Goal: Information Seeking & Learning: Learn about a topic

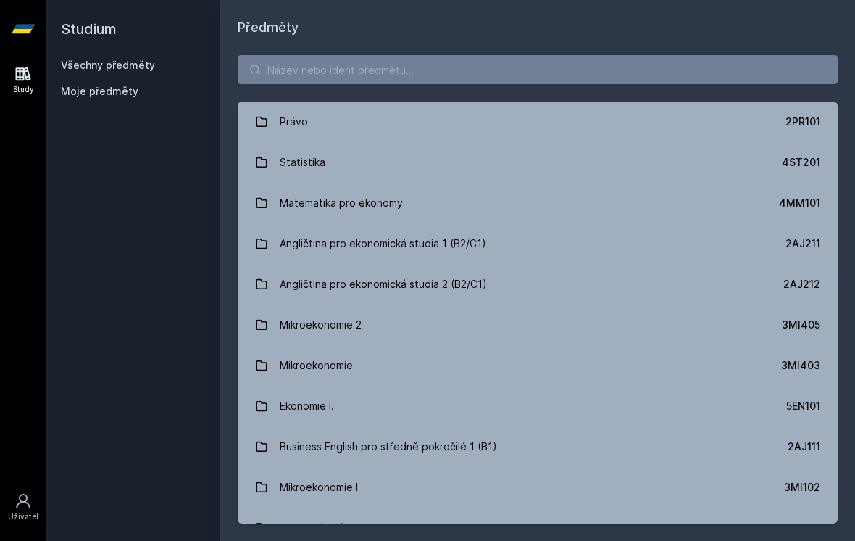
click at [81, 69] on link "Všechny předměty" at bounding box center [108, 65] width 94 height 12
click at [79, 69] on link "Všechny předměty" at bounding box center [108, 65] width 94 height 12
click at [458, 82] on input "search" at bounding box center [538, 69] width 600 height 29
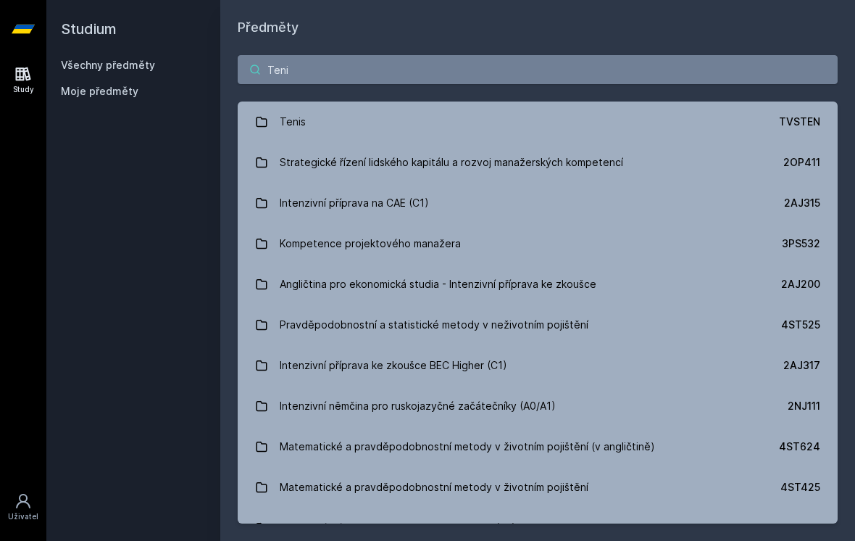
type input "Tenis"
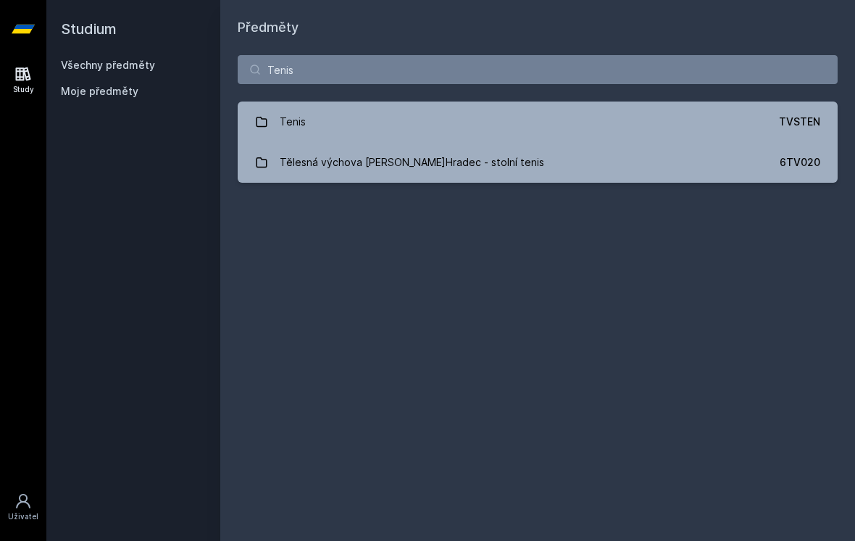
click at [766, 125] on link "Tenis TVSTEN" at bounding box center [538, 121] width 600 height 41
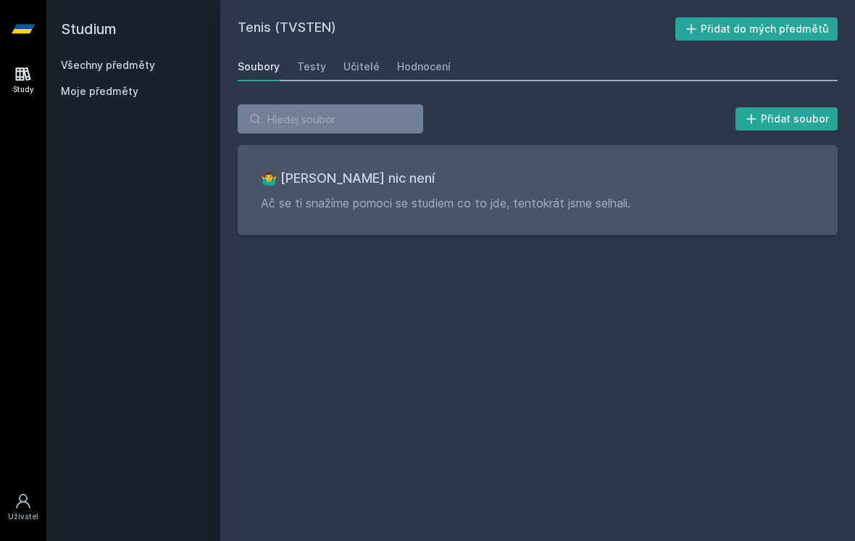
click at [580, 1] on div "Tenis (TVSTEN) Přidat do mých předmětů [GEOGRAPHIC_DATA] Testy Učitelé Hodnocen…" at bounding box center [537, 270] width 635 height 541
click at [87, 99] on div "Moje předměty" at bounding box center [133, 94] width 145 height 20
click at [30, 82] on icon at bounding box center [22, 73] width 17 height 17
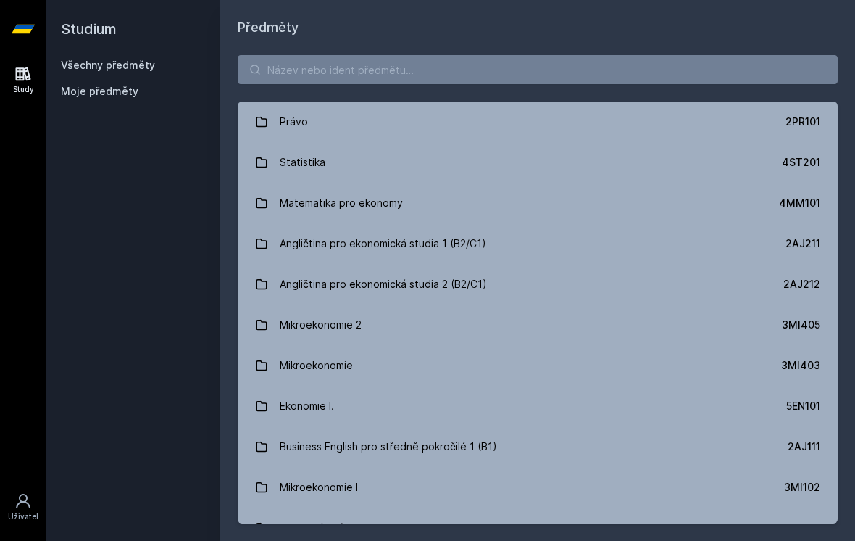
click at [529, 92] on div "Právo 2PR101 Statistika 4ST201 Matematika pro ekonomy 4MM101 Angličtina pro eko…" at bounding box center [537, 289] width 635 height 503
click at [568, 71] on input "search" at bounding box center [538, 69] width 600 height 29
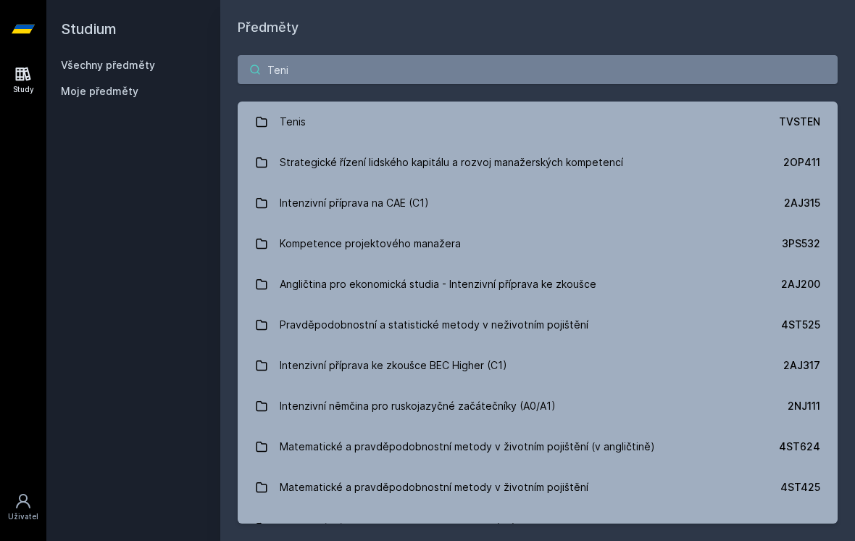
type input "Tenis"
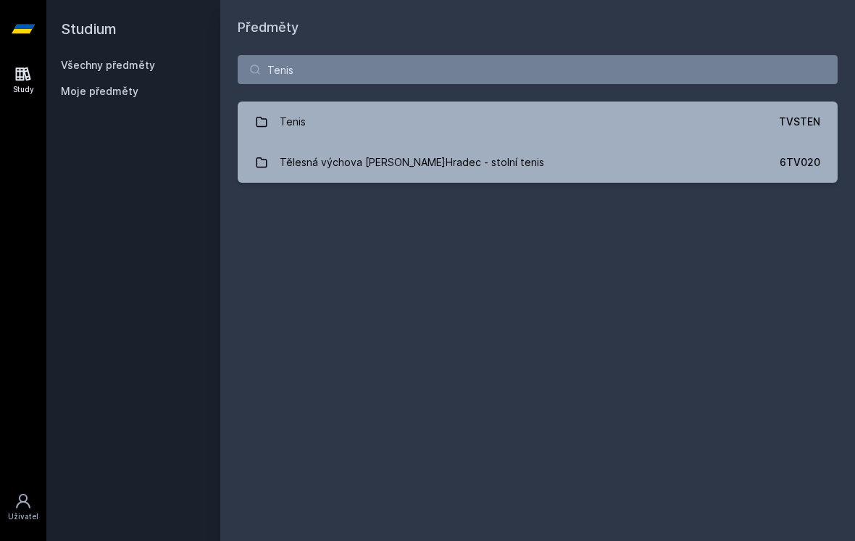
click at [589, 162] on link "Tělesná výchova [PERSON_NAME]Hradec - stolní tenis 6TV020" at bounding box center [538, 162] width 600 height 41
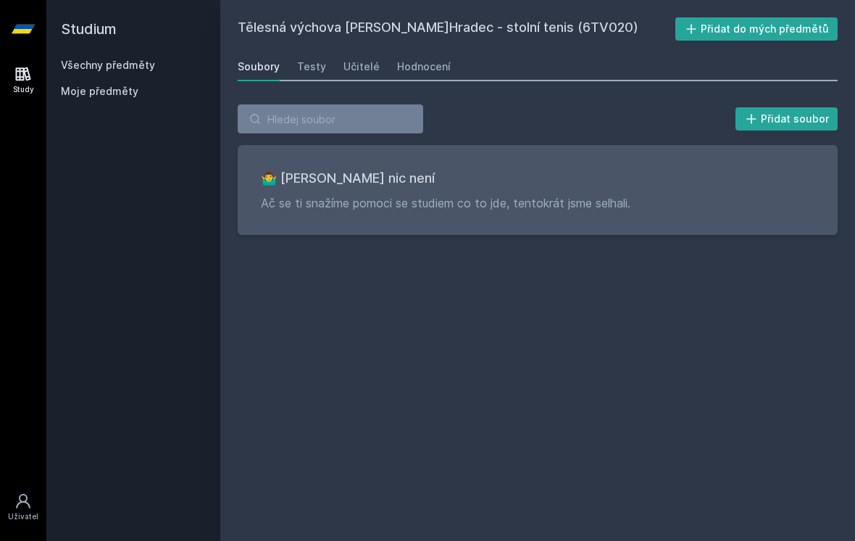
click at [19, 36] on icon at bounding box center [23, 29] width 23 height 58
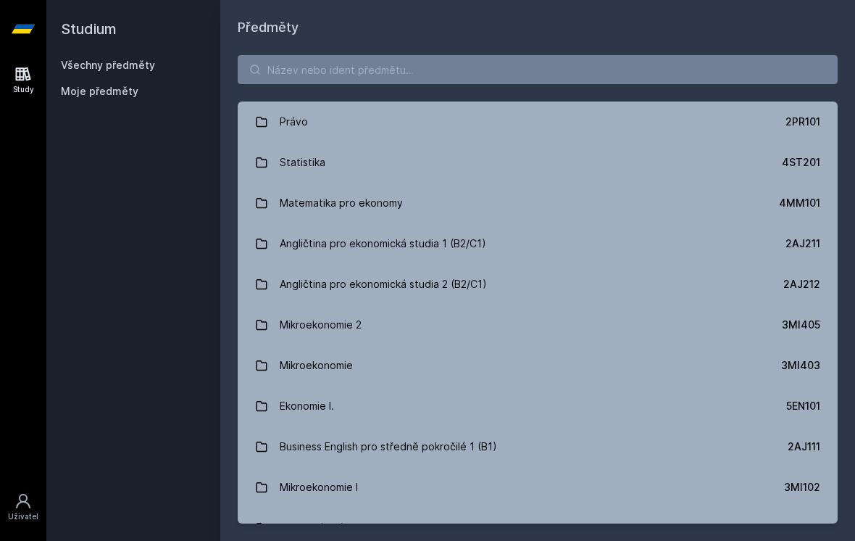
click at [25, 38] on icon at bounding box center [23, 29] width 23 height 58
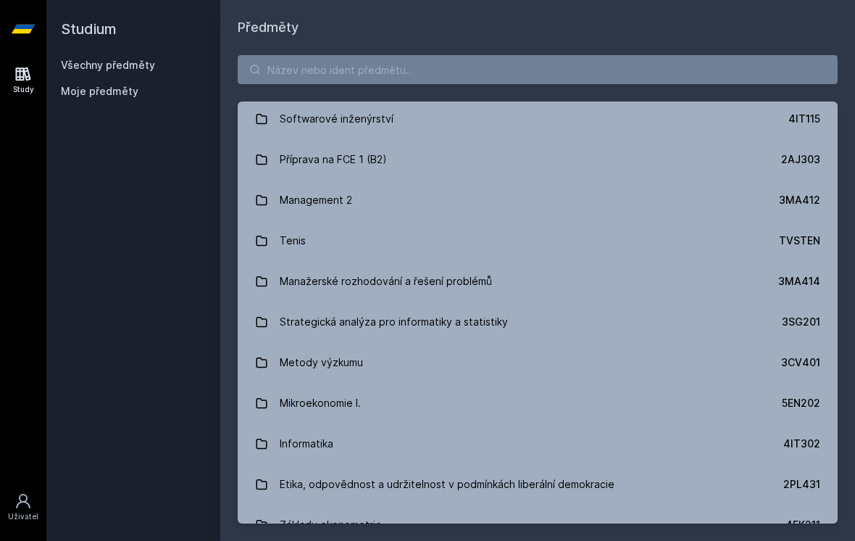
scroll to position [3261, 0]
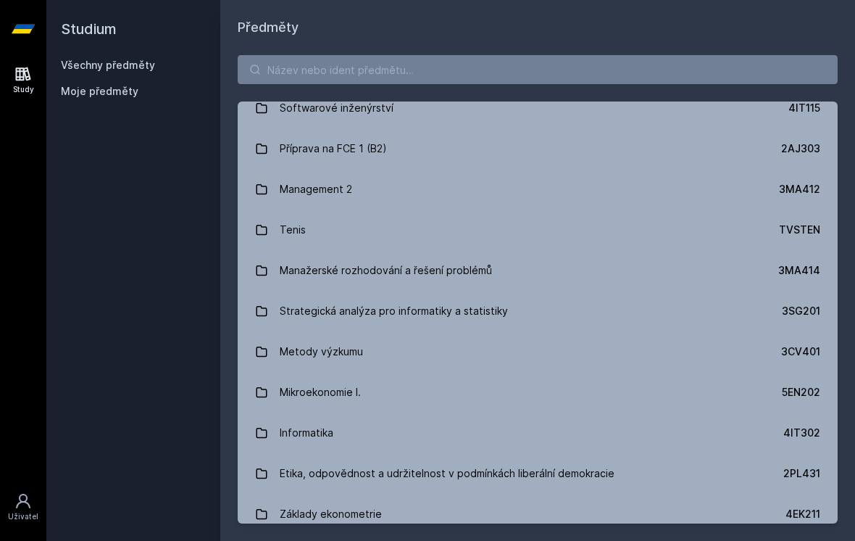
click at [776, 232] on link "Tenis TVSTEN" at bounding box center [538, 229] width 600 height 41
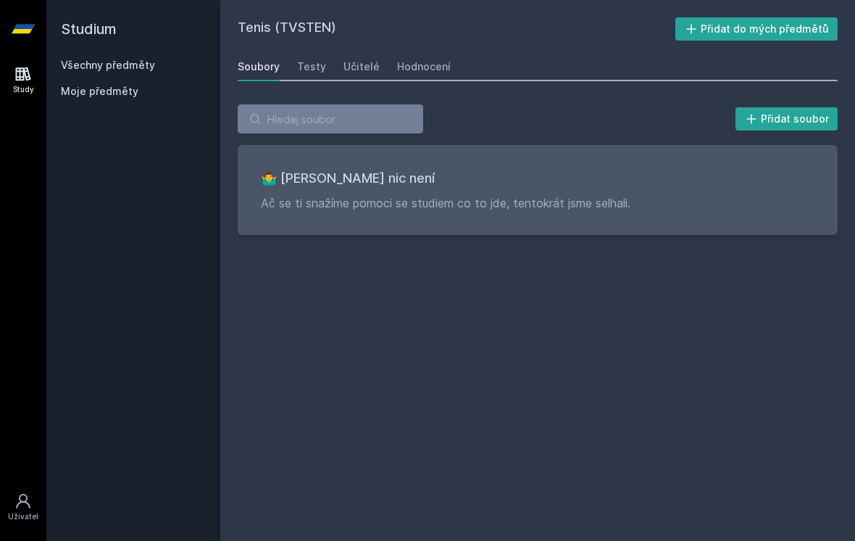
click at [735, 215] on div "🤷‍♂️ Tady bohužel nic není Ač se ti snažíme pomoci se studiem co to jde, tentok…" at bounding box center [538, 190] width 600 height 90
click at [763, 199] on p "Ač se ti snažíme pomoci se studiem co to jde, tentokrát jsme selhali." at bounding box center [538, 202] width 554 height 17
click at [304, 70] on div "Testy" at bounding box center [311, 66] width 29 height 14
click at [354, 79] on link "Učitelé" at bounding box center [362, 66] width 36 height 29
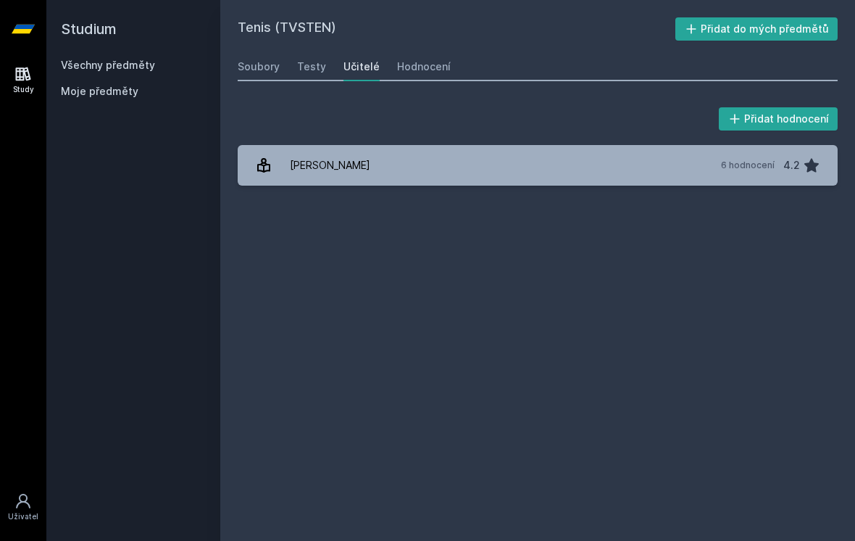
click at [425, 68] on div "Hodnocení" at bounding box center [424, 66] width 54 height 14
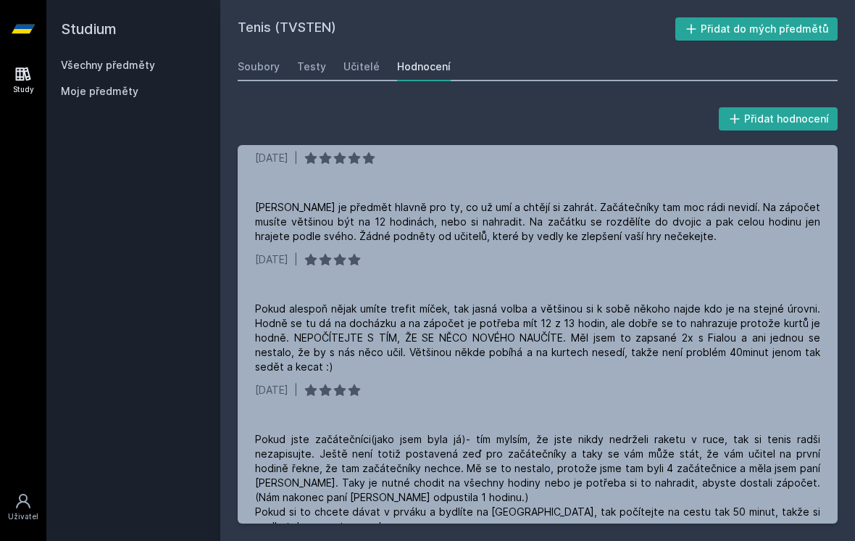
scroll to position [715, 0]
